Goal: Participate in discussion: Engage in conversation with other users on a specific topic

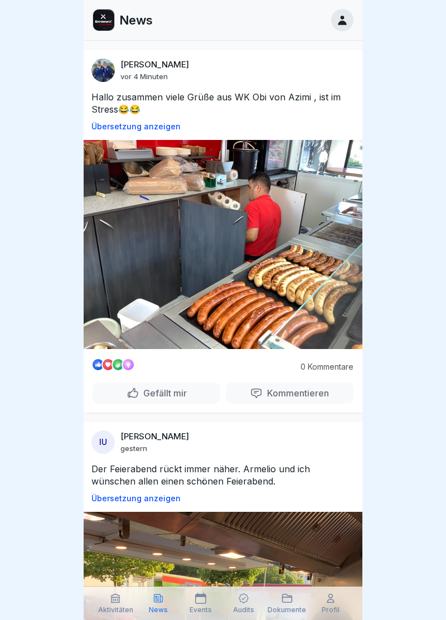
scroll to position [0, 7]
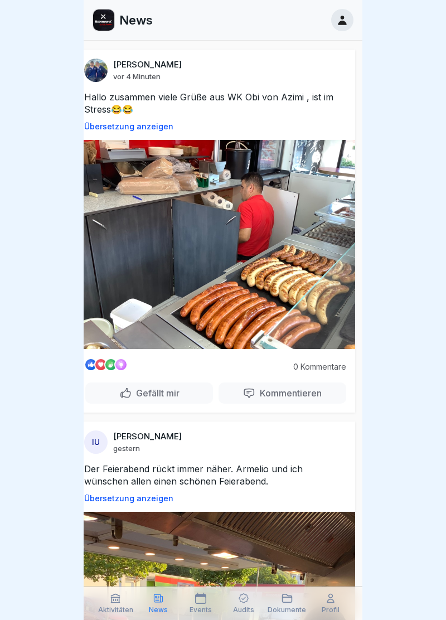
click at [210, 156] on img at bounding box center [215, 244] width 279 height 209
click at [213, 171] on img at bounding box center [215, 244] width 279 height 209
click at [211, 195] on img at bounding box center [215, 244] width 279 height 209
click at [283, 395] on p "Kommentieren" at bounding box center [288, 393] width 66 height 11
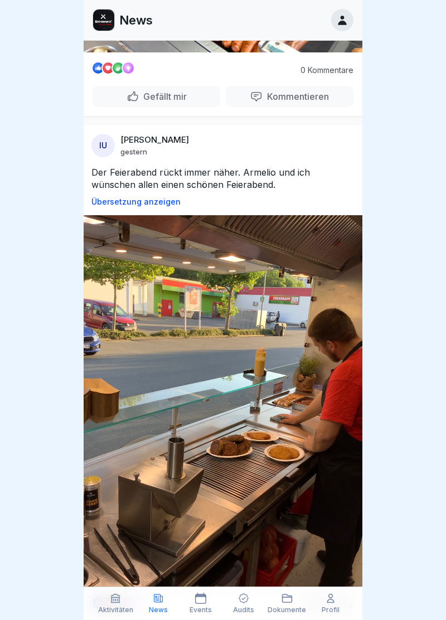
scroll to position [308, 0]
